Goal: Task Accomplishment & Management: Manage account settings

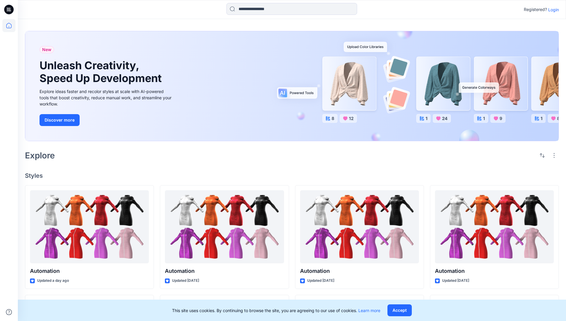
click at [553, 10] on p "Login" at bounding box center [554, 10] width 11 height 6
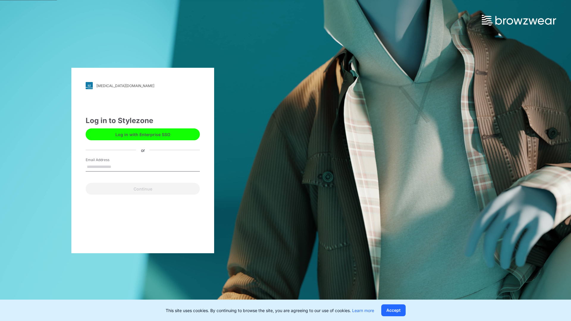
click at [117, 167] on input "Email Address" at bounding box center [143, 167] width 114 height 9
type input "**********"
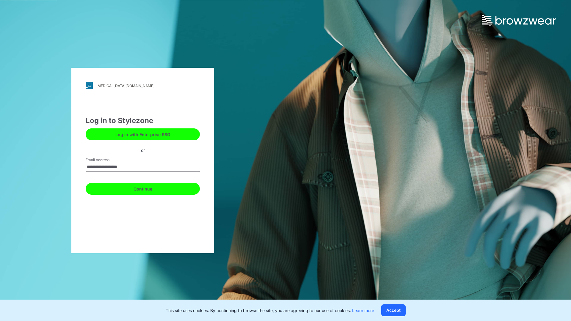
click at [149, 188] on button "Continue" at bounding box center [143, 189] width 114 height 12
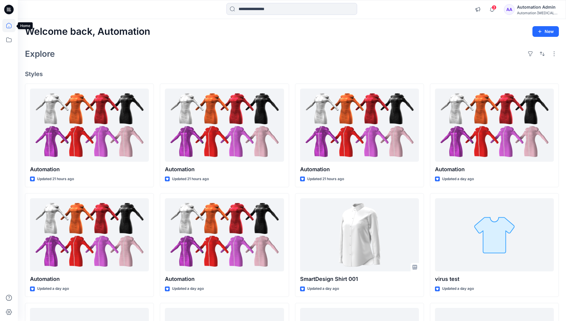
click at [11, 26] on icon at bounding box center [8, 25] width 5 height 5
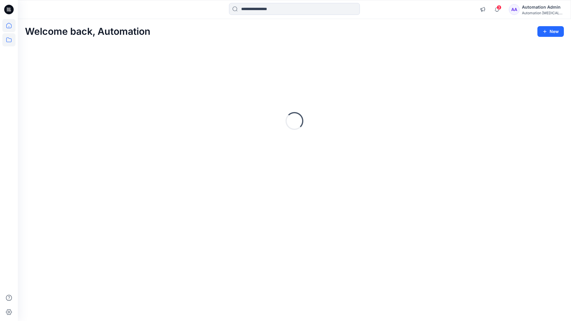
click at [11, 39] on icon at bounding box center [8, 39] width 13 height 13
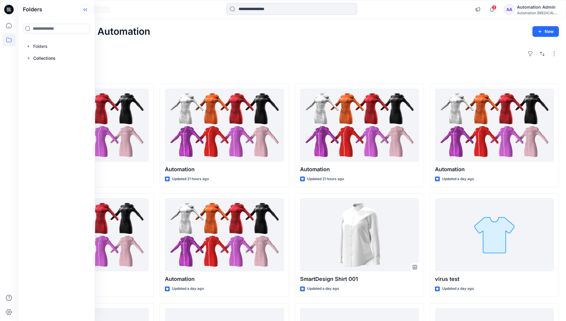
click at [86, 11] on icon at bounding box center [86, 10] width 10 height 10
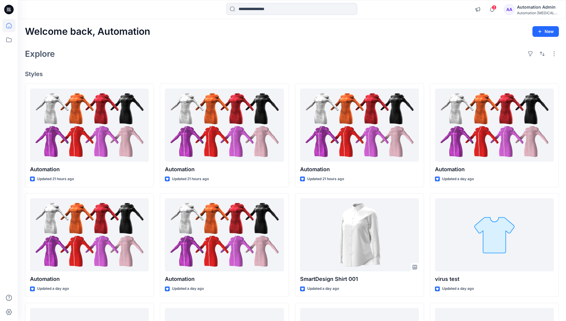
click at [537, 10] on div "Automation Admin" at bounding box center [538, 7] width 42 height 7
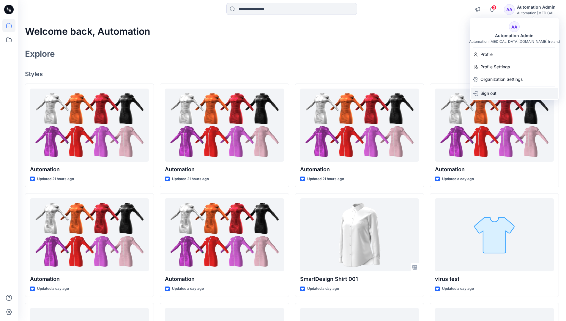
click at [485, 94] on p "Sign out" at bounding box center [489, 93] width 16 height 11
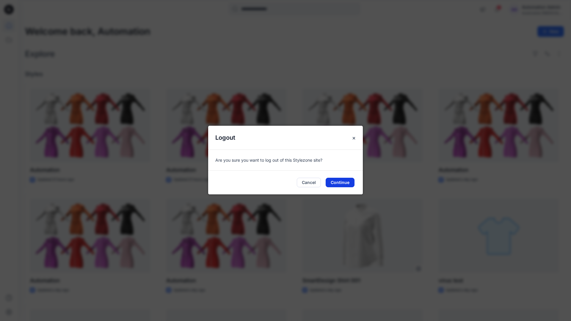
click at [330, 183] on button "Continue" at bounding box center [340, 183] width 29 height 10
